Goal: Transaction & Acquisition: Obtain resource

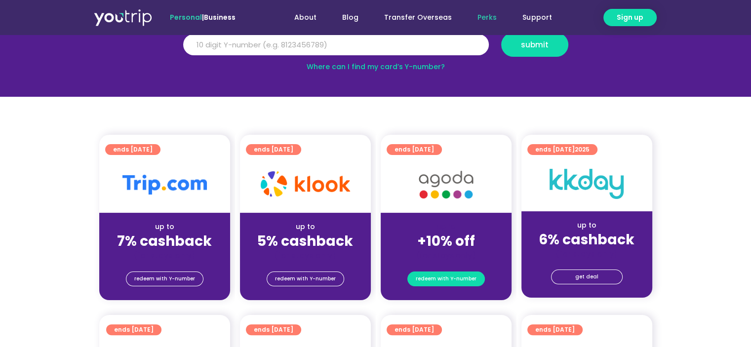
click at [440, 276] on span "redeem with Y-number" at bounding box center [446, 279] width 61 height 14
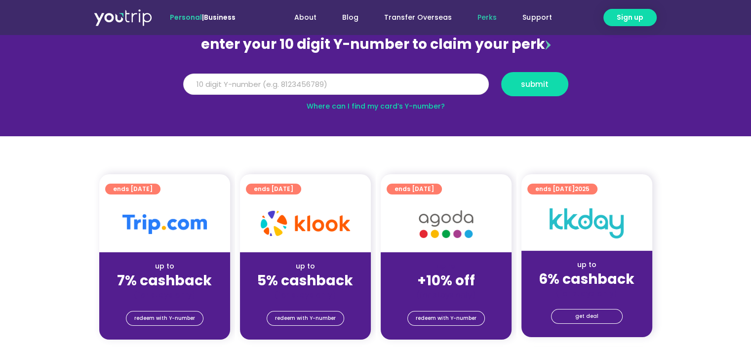
click at [360, 82] on input "Y Number" at bounding box center [335, 85] width 305 height 22
type input "8174991472"
click at [501, 72] on button "submit" at bounding box center [534, 84] width 67 height 24
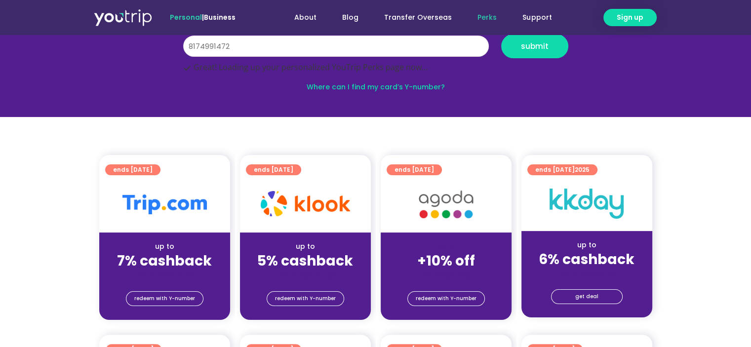
scroll to position [207, 0]
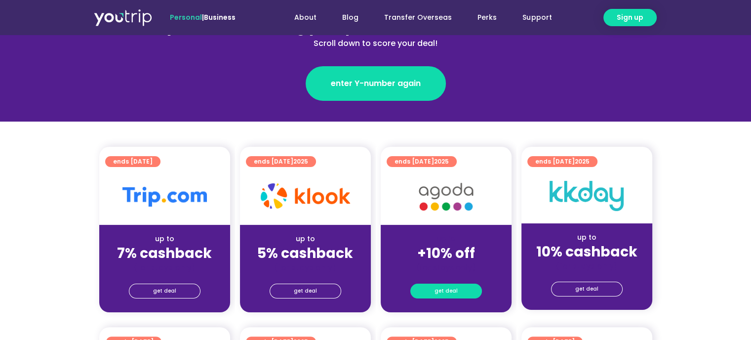
click at [445, 286] on span "get deal" at bounding box center [445, 291] width 23 height 14
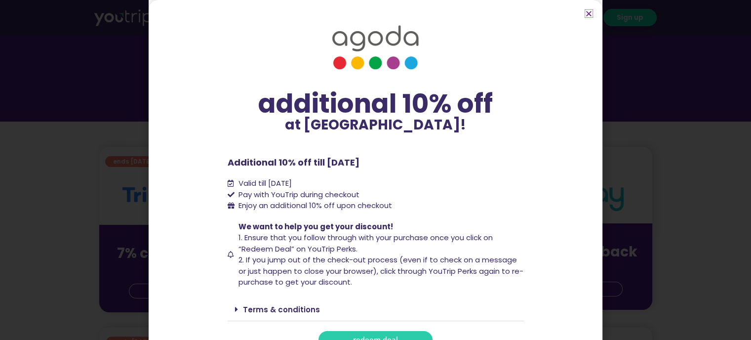
scroll to position [16, 0]
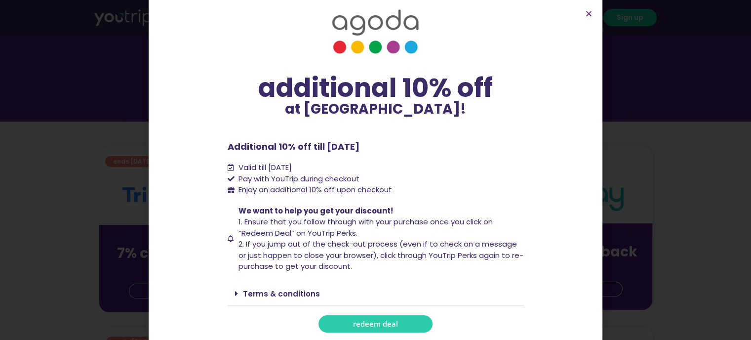
click at [353, 320] on span "redeem deal" at bounding box center [375, 323] width 45 height 7
